Goal: Information Seeking & Learning: Learn about a topic

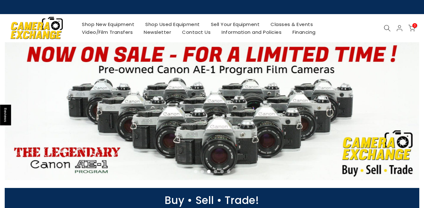
click at [387, 29] on icon at bounding box center [387, 28] width 7 height 7
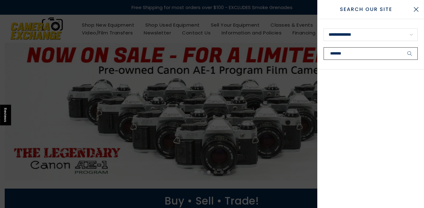
type input "*******"
click at [402, 47] on button "submit" at bounding box center [410, 53] width 16 height 13
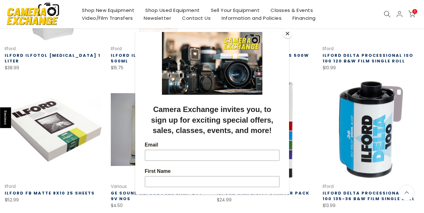
scroll to position [189, 0]
click at [79, 110] on div at bounding box center [212, 106] width 424 height 213
click at [75, 12] on div at bounding box center [212, 106] width 424 height 213
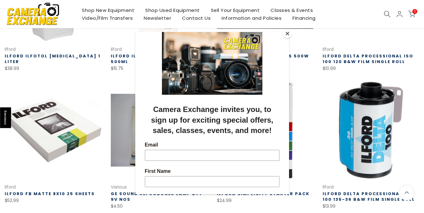
scroll to position [189, 0]
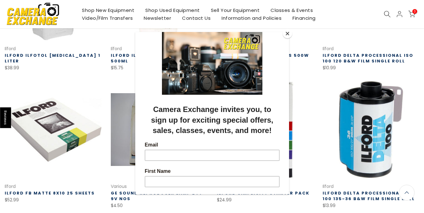
click at [286, 33] on button "Close" at bounding box center [287, 33] width 9 height 9
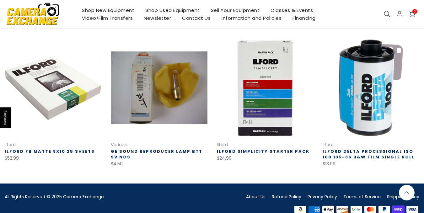
scroll to position [241, 0]
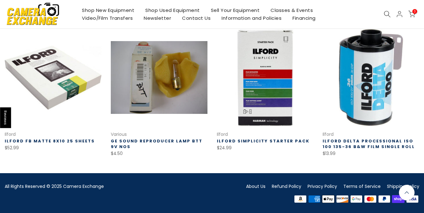
click at [385, 15] on icon at bounding box center [387, 14] width 7 height 7
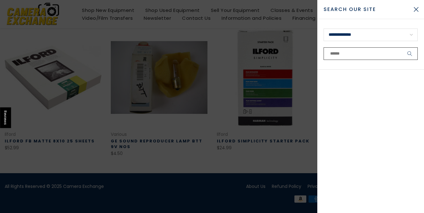
scroll to position [241, 0]
type input "*********"
click at [402, 47] on button "submit" at bounding box center [410, 53] width 16 height 13
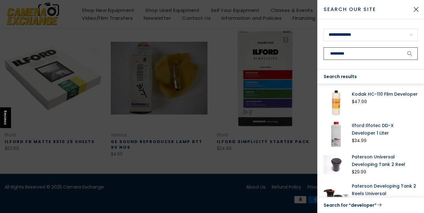
scroll to position [241, 0]
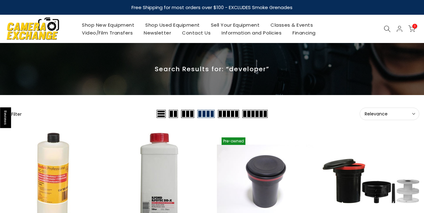
click at [387, 27] on icon at bounding box center [387, 28] width 7 height 7
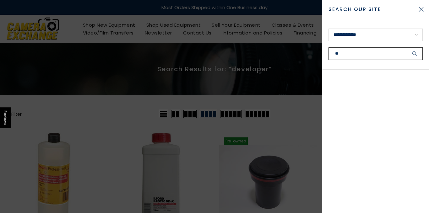
type input "**"
click at [407, 47] on button "submit" at bounding box center [415, 53] width 16 height 13
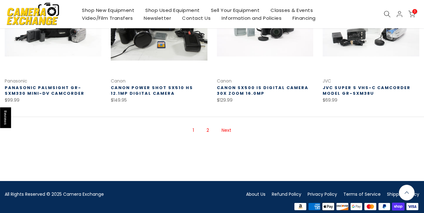
scroll to position [438, 0]
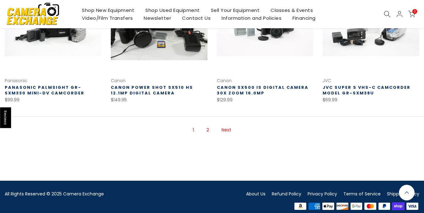
click at [210, 129] on link "2" at bounding box center [207, 130] width 9 height 11
